Goal: Communication & Community: Answer question/provide support

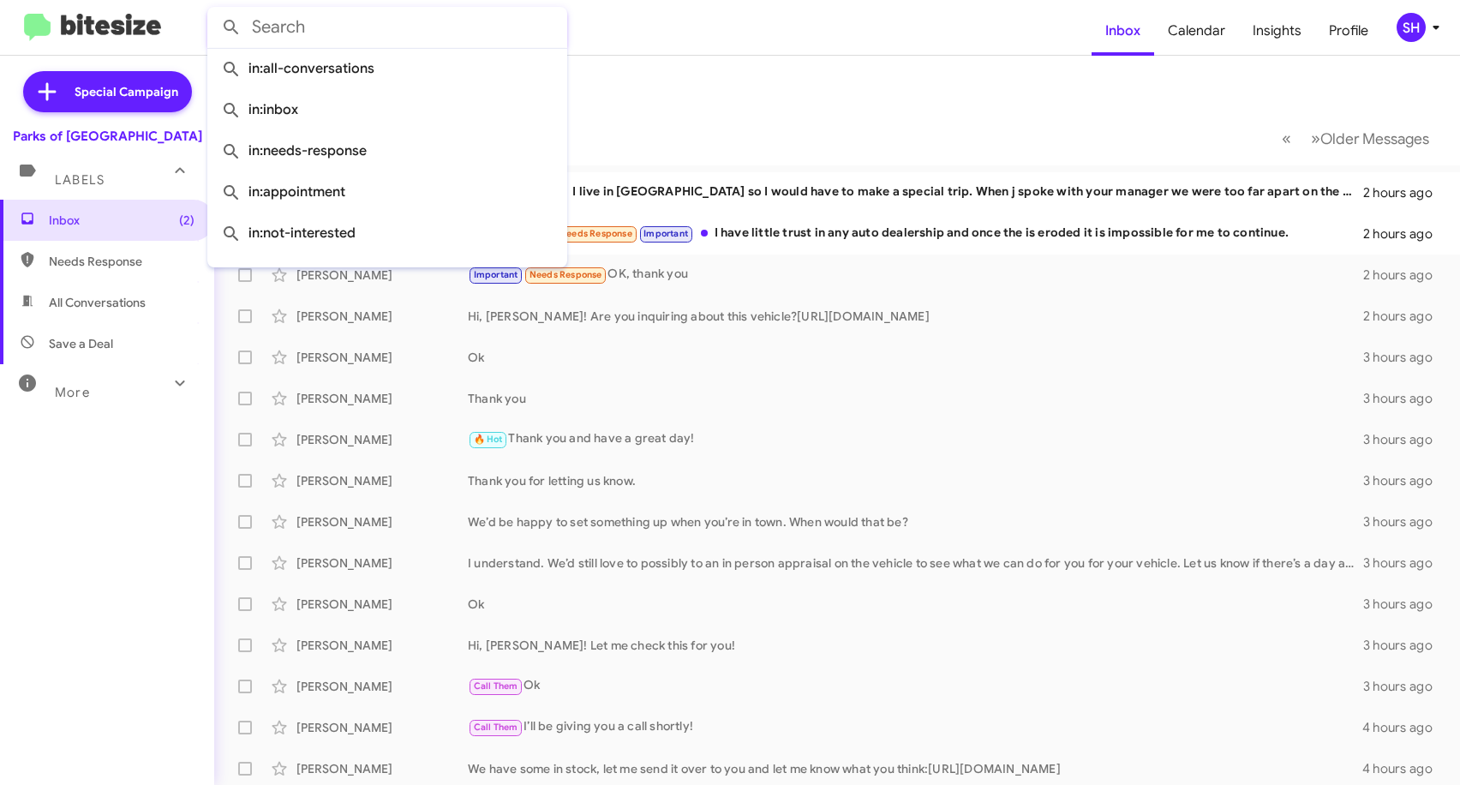
click at [328, 25] on input "text" at bounding box center [387, 27] width 360 height 41
paste input "[PERSON_NAME]"
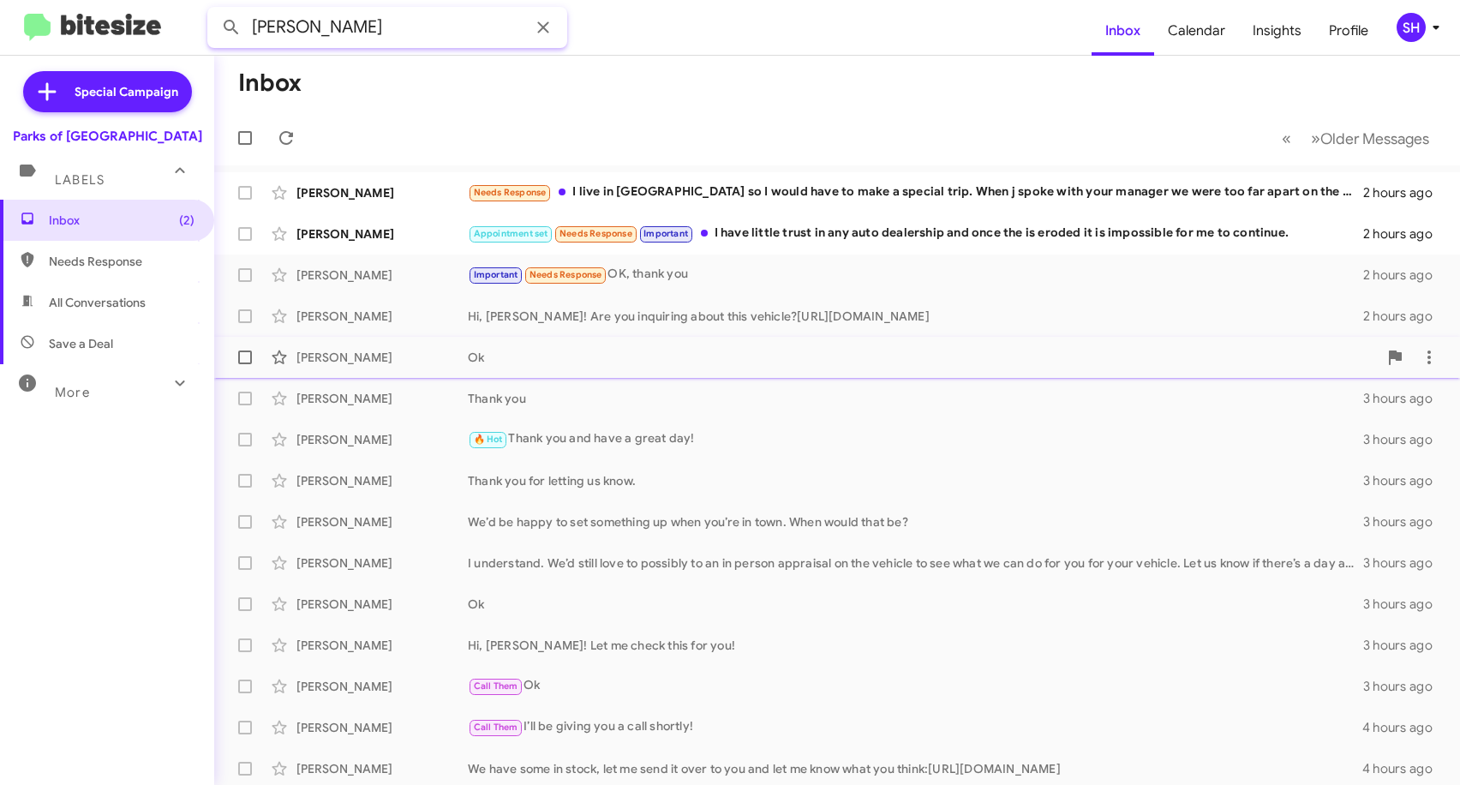
type input "[PERSON_NAME]"
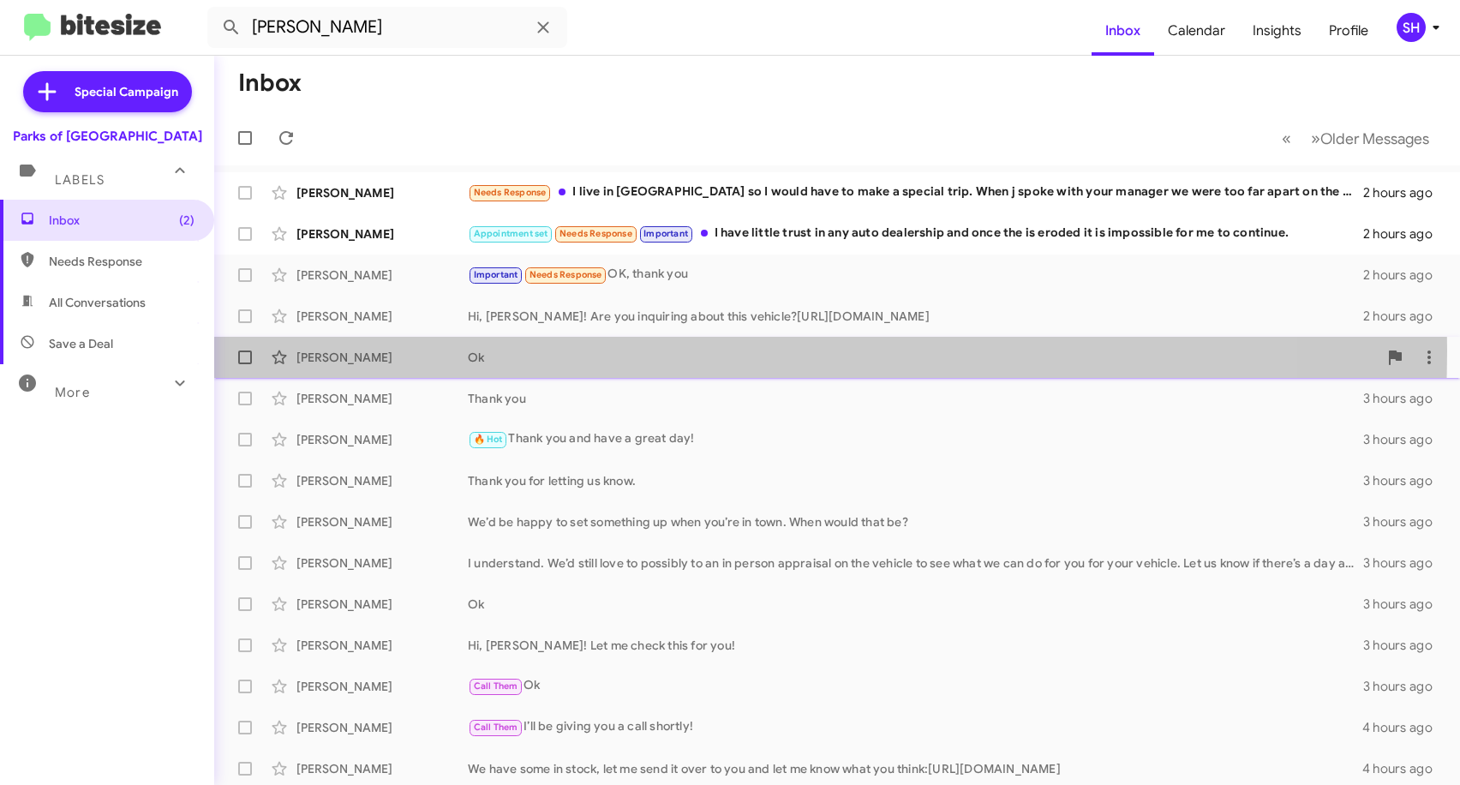
click at [501, 350] on div "Ok" at bounding box center [923, 357] width 910 height 17
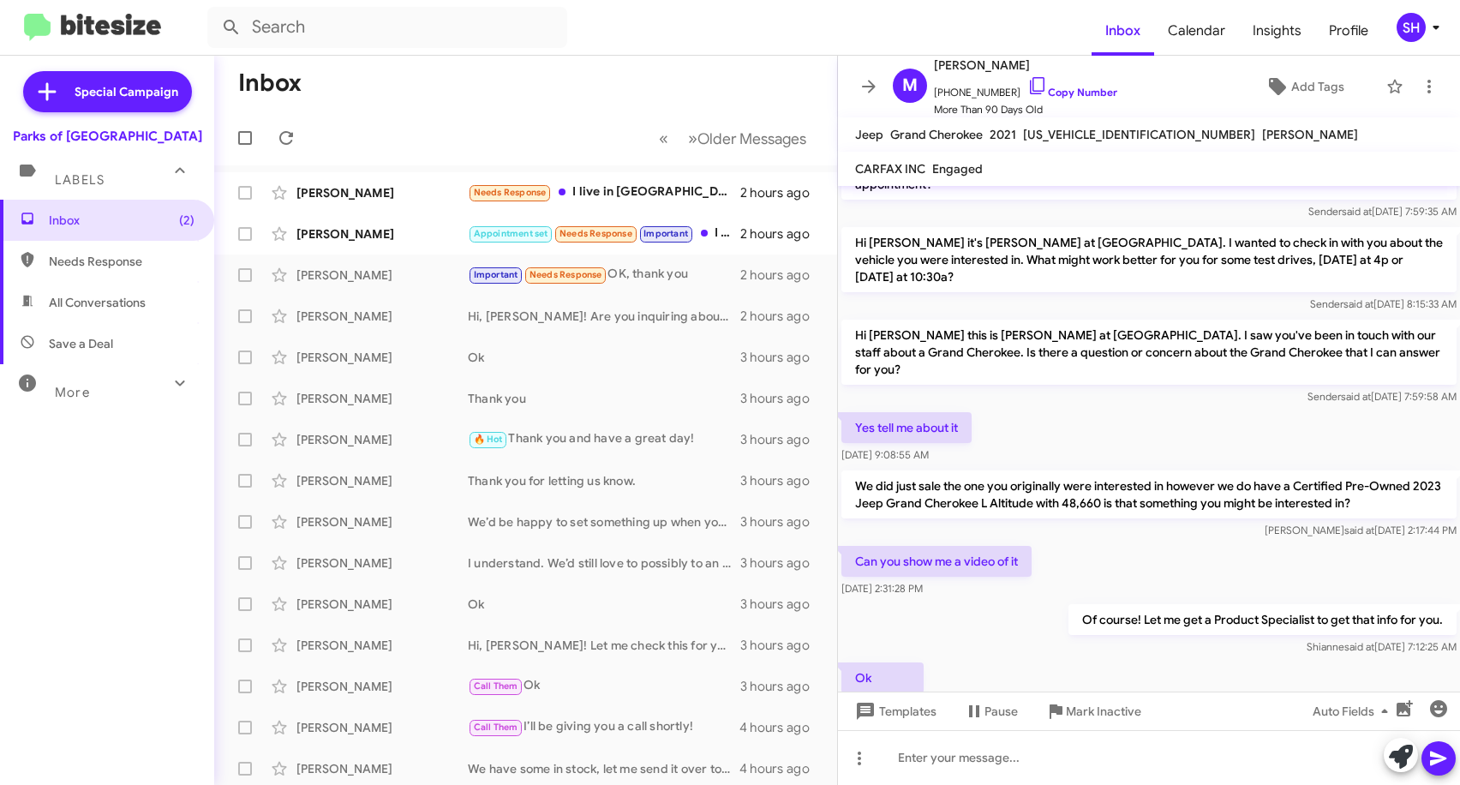
scroll to position [98, 0]
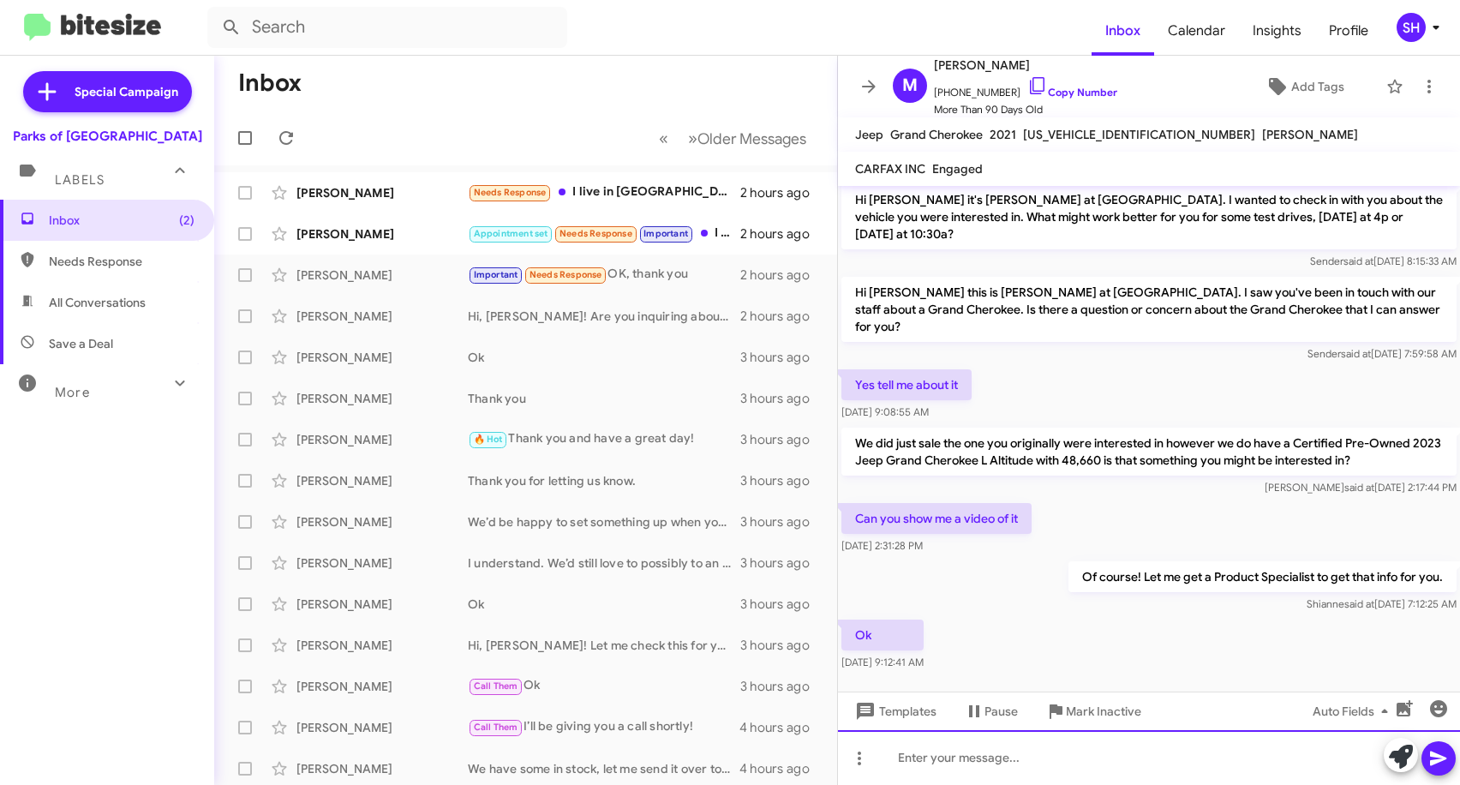
click at [972, 763] on div at bounding box center [1149, 757] width 622 height 55
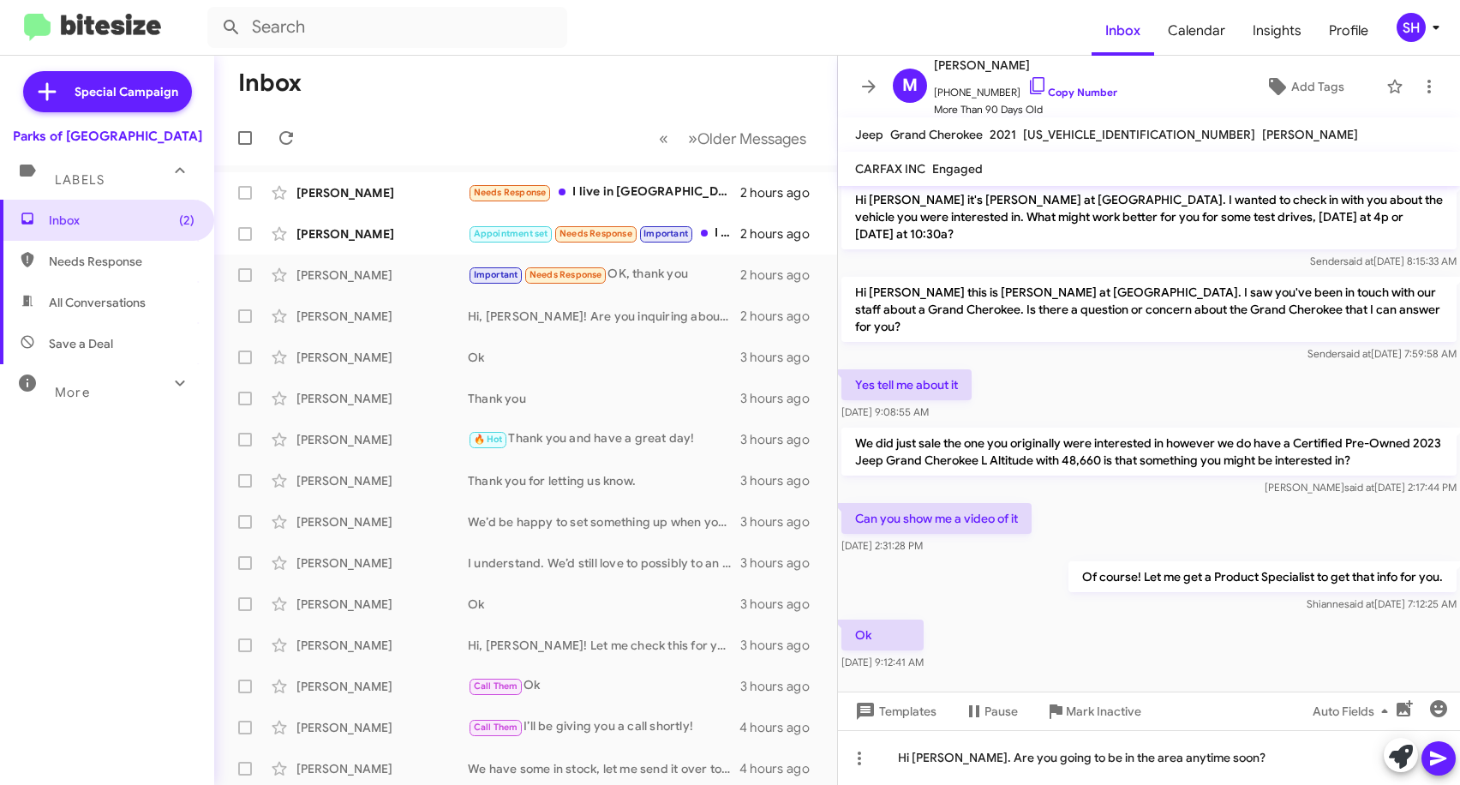
click at [1435, 768] on icon at bounding box center [1438, 758] width 21 height 21
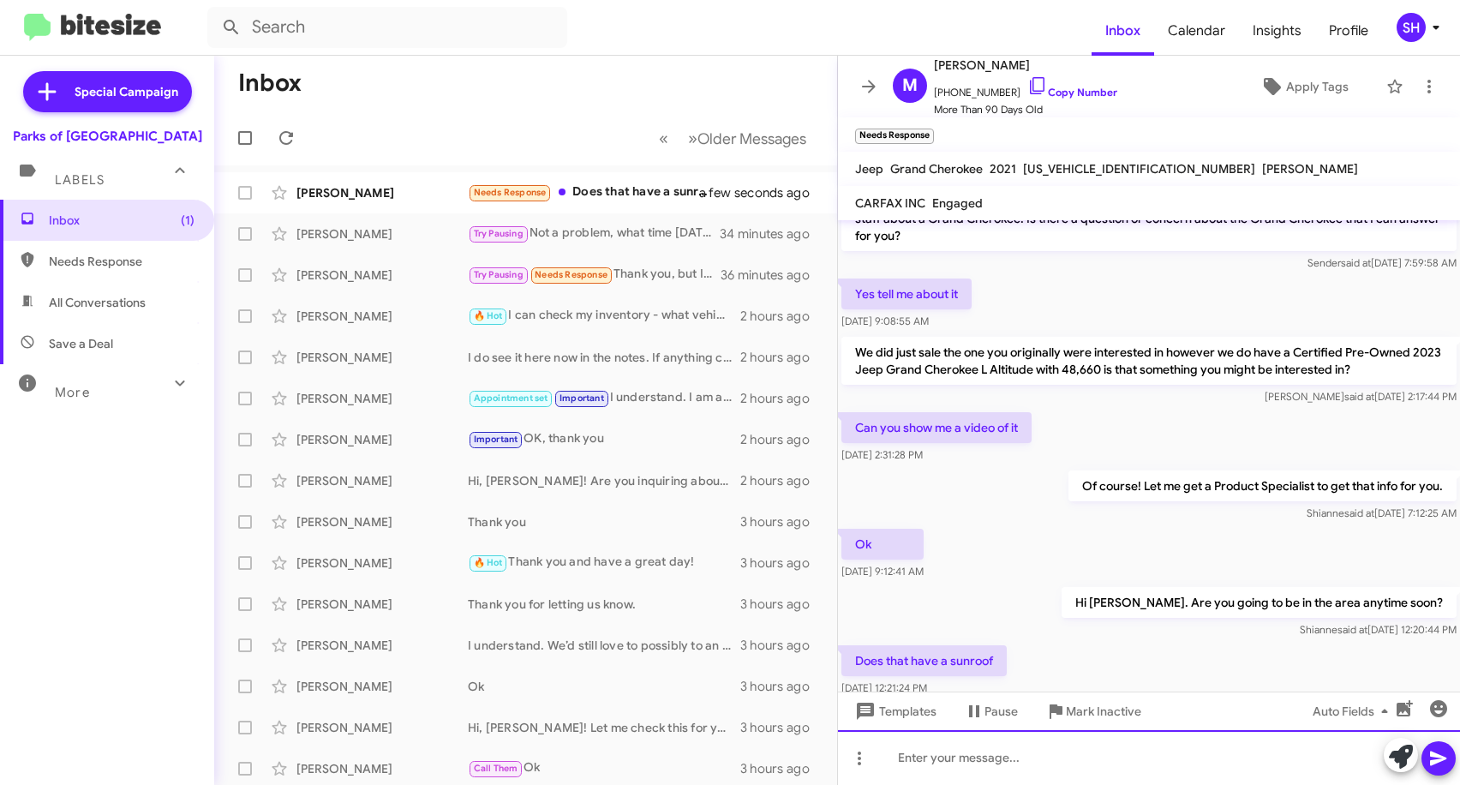
scroll to position [257, 0]
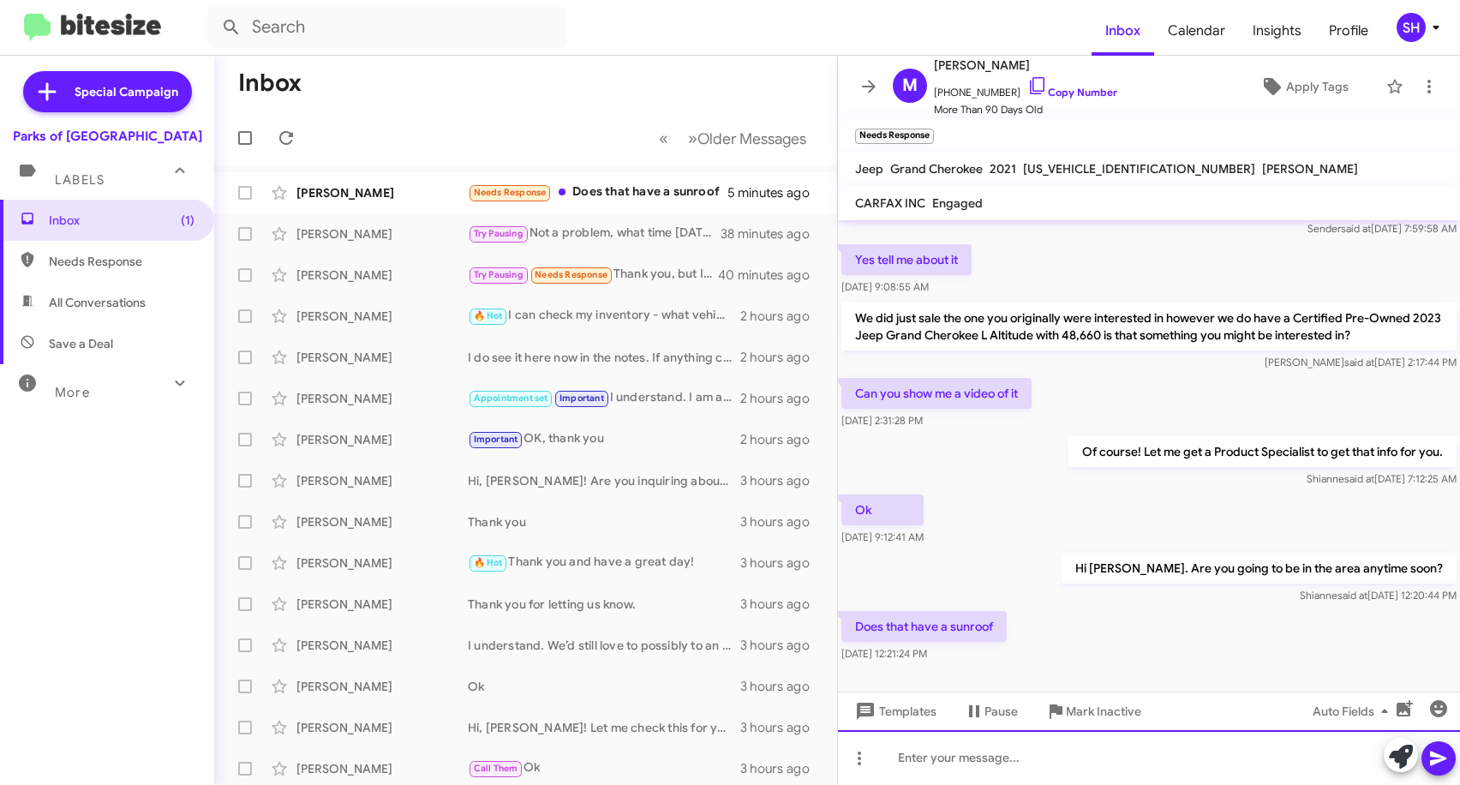
click at [956, 751] on div at bounding box center [1149, 757] width 622 height 55
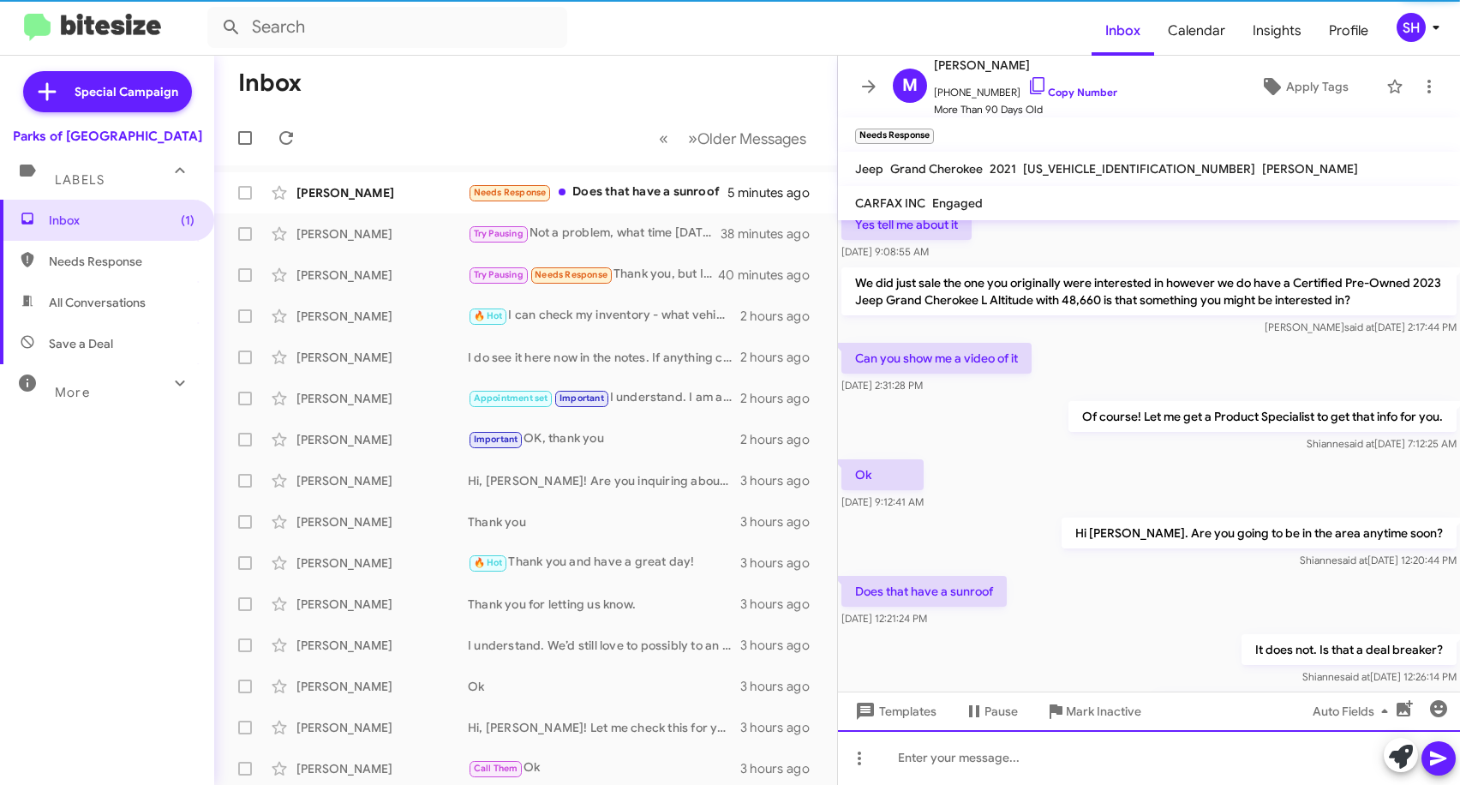
scroll to position [382, 0]
